Goal: Task Accomplishment & Management: Use online tool/utility

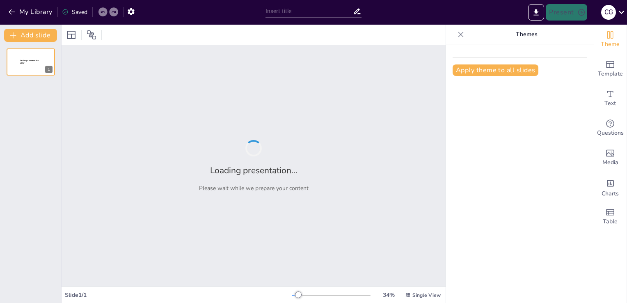
type input "Guía Visual: Cómo Crear una Tabla Dinámica Paso a Paso"
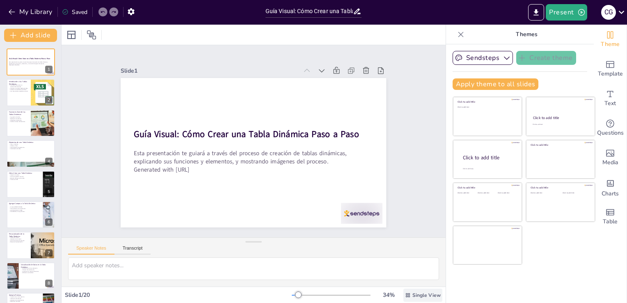
click at [416, 291] on div "Single View" at bounding box center [422, 295] width 39 height 13
click at [559, 13] on button "Present" at bounding box center [566, 12] width 41 height 16
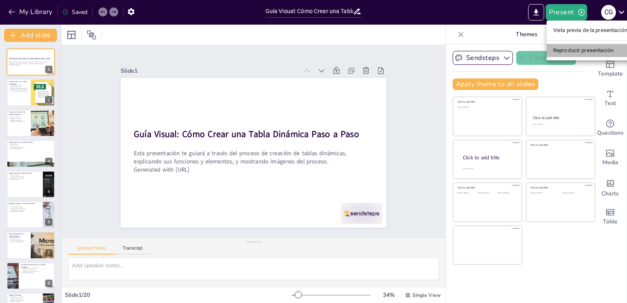
click at [566, 50] on li "Reproducir presentación" at bounding box center [590, 50] width 87 height 13
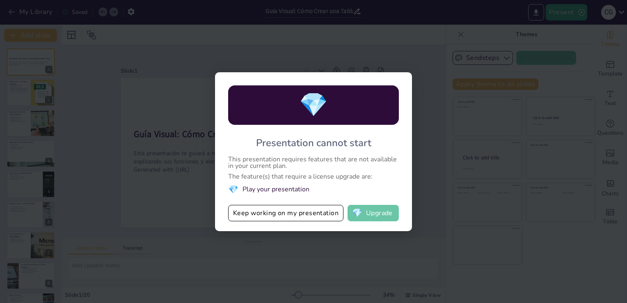
click at [363, 211] on button "💎 Upgrade" at bounding box center [373, 213] width 51 height 16
checkbox input "true"
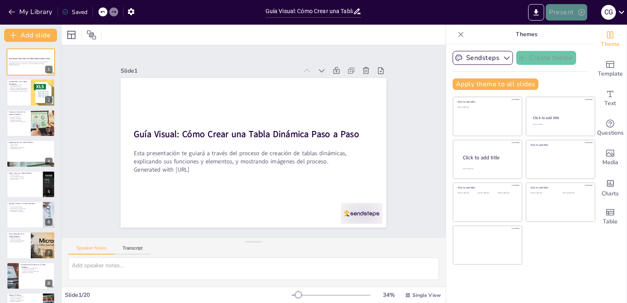
click at [577, 11] on button "Present" at bounding box center [566, 12] width 41 height 16
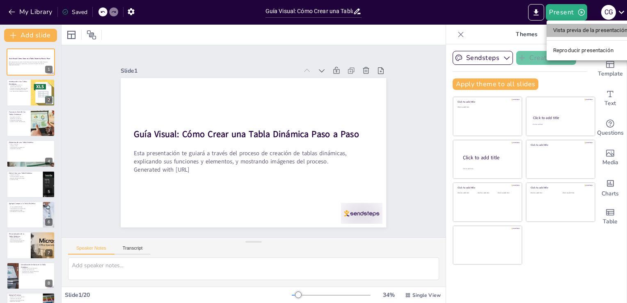
click at [576, 28] on li "Vista previa de la presentación" at bounding box center [590, 30] width 87 height 13
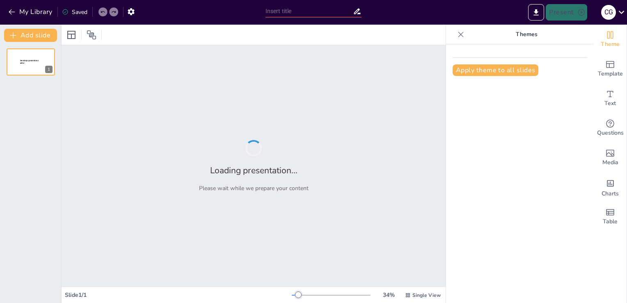
type input "Guía Visual: Cómo Crear una Tabla Dinámica Paso a Paso"
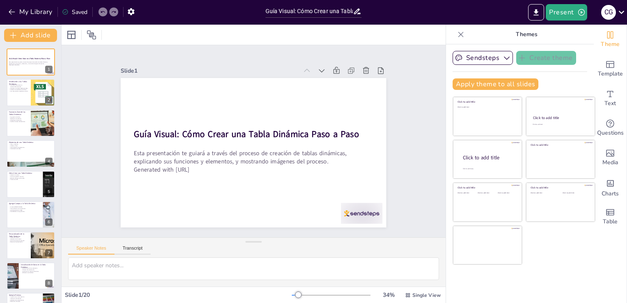
checkbox input "true"
click at [522, 35] on p "Themes" at bounding box center [526, 35] width 118 height 20
click at [487, 57] on button "Sendsteps" at bounding box center [483, 58] width 60 height 14
click at [523, 34] on p "Themes" at bounding box center [526, 35] width 118 height 20
click at [21, 12] on button "My Library" at bounding box center [31, 11] width 50 height 13
